Goal: Task Accomplishment & Management: Manage account settings

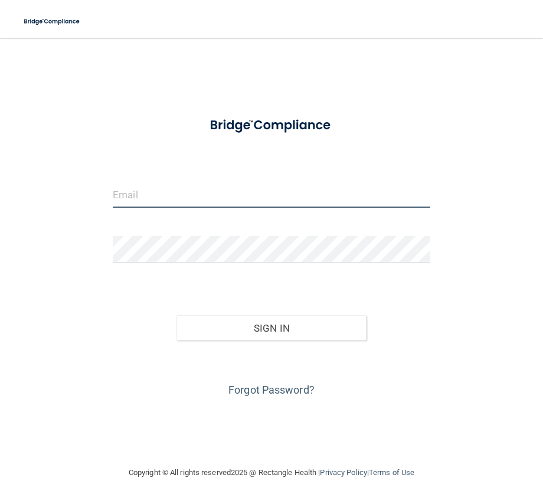
click at [199, 204] on input "email" at bounding box center [272, 194] width 318 height 27
type input "[PERSON_NAME][EMAIL_ADDRESS][DOMAIN_NAME]"
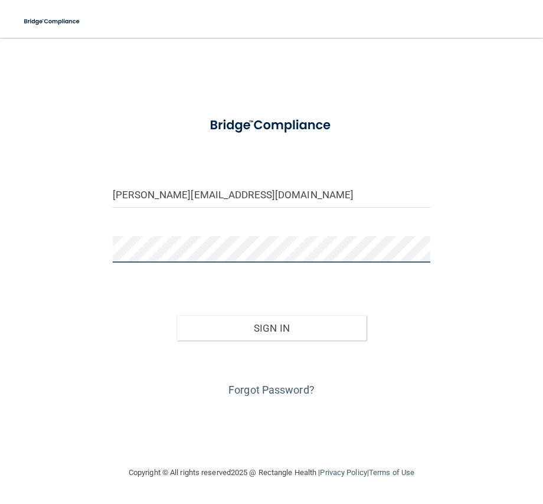
click at [177, 315] on button "Sign In" at bounding box center [272, 328] width 191 height 26
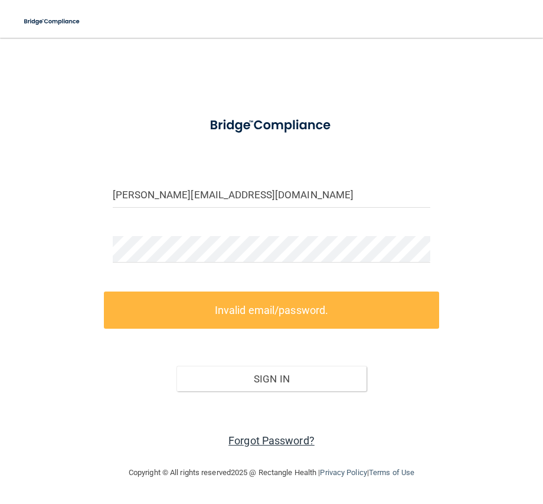
click at [289, 437] on link "Forgot Password?" at bounding box center [272, 441] width 86 height 12
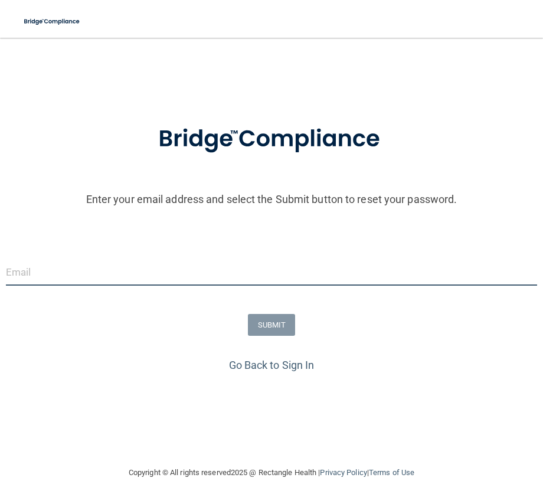
click at [100, 284] on input "email" at bounding box center [272, 272] width 532 height 27
type input "[PERSON_NAME][EMAIL_ADDRESS][DOMAIN_NAME]"
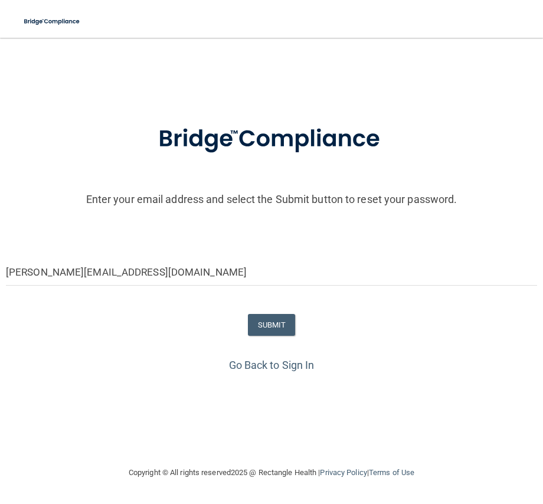
click at [263, 309] on form "Enter your email address and select the Submit button to reset your password. […" at bounding box center [272, 273] width 532 height 166
click at [262, 321] on button "SUBMIT" at bounding box center [272, 325] width 48 height 22
